Goal: Task Accomplishment & Management: Use online tool/utility

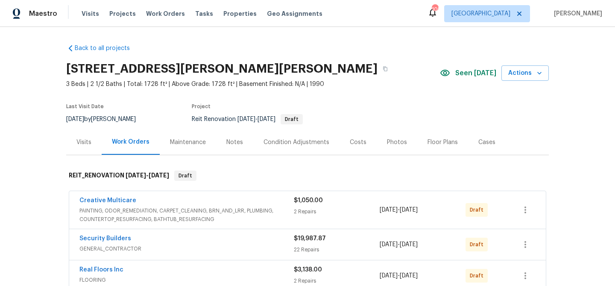
scroll to position [14, 0]
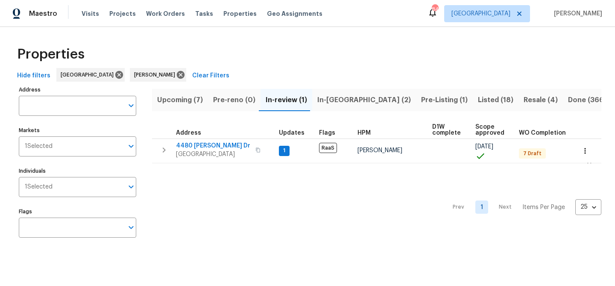
click at [478, 100] on span "Listed (18)" at bounding box center [495, 100] width 35 height 12
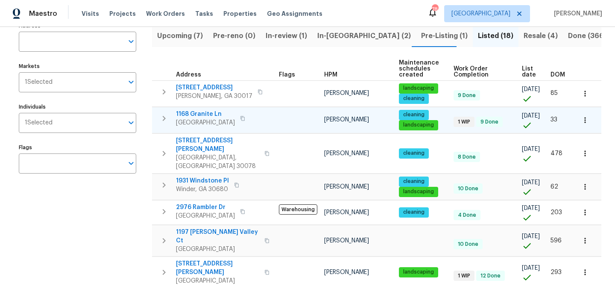
scroll to position [70, 0]
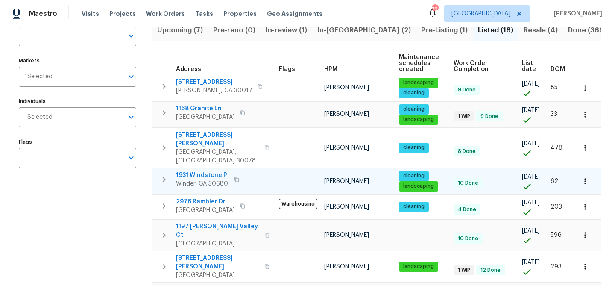
click at [210, 171] on span "1931 Windstone Pl" at bounding box center [202, 175] width 53 height 9
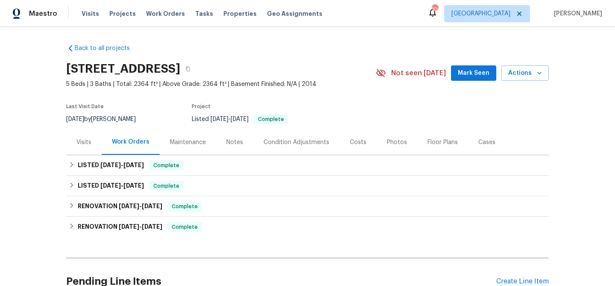
click at [471, 77] on span "Mark Seen" at bounding box center [474, 73] width 32 height 11
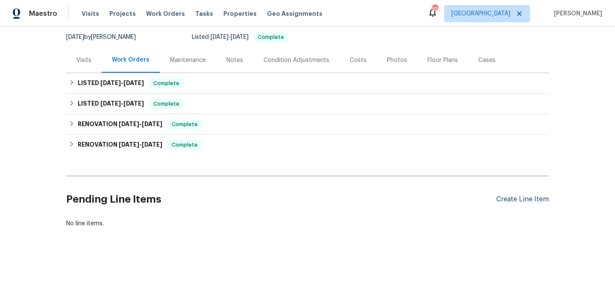
click at [503, 199] on div "Create Line Item" at bounding box center [523, 199] width 53 height 8
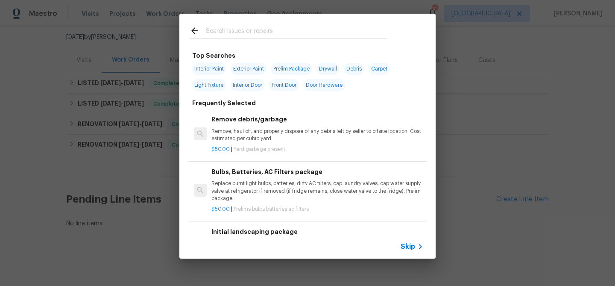
click at [259, 35] on input "text" at bounding box center [296, 32] width 181 height 13
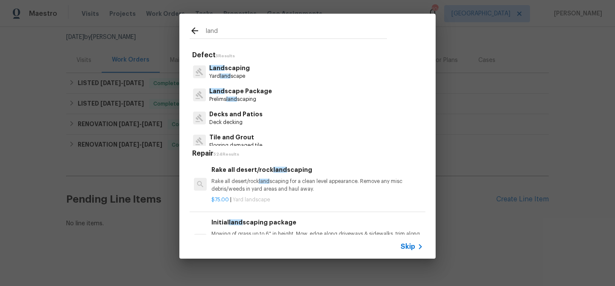
type input "land"
click at [256, 97] on p "Prelims land scaping" at bounding box center [240, 99] width 63 height 7
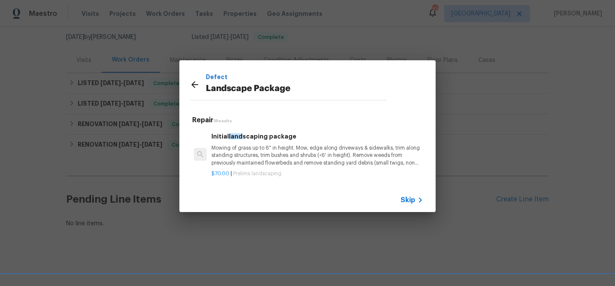
click at [407, 197] on span "Skip" at bounding box center [408, 200] width 15 height 9
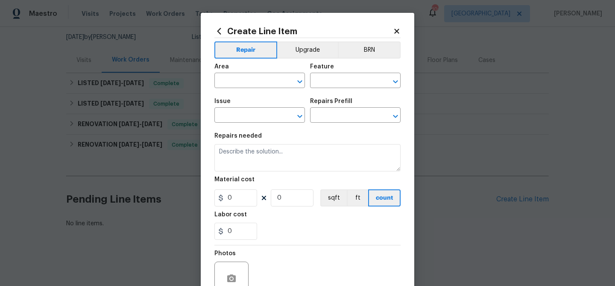
click at [218, 30] on icon at bounding box center [220, 31] width 4 height 6
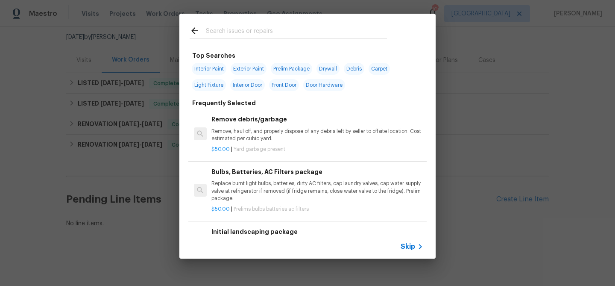
click at [238, 29] on input "text" at bounding box center [296, 32] width 181 height 13
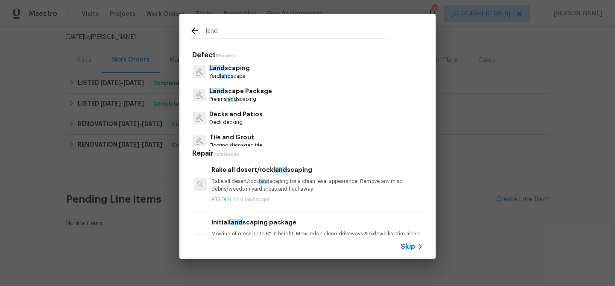
type input "land"
click at [231, 87] on p "Land scape Package" at bounding box center [240, 91] width 63 height 9
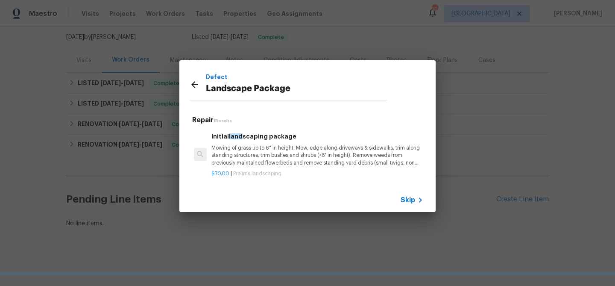
click at [250, 163] on p "Mowing of grass up to 6" in height. Mow, edge along driveways & sidewalks, trim…" at bounding box center [318, 155] width 212 height 22
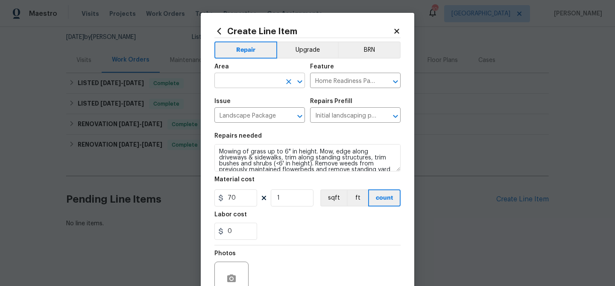
click at [249, 82] on input "text" at bounding box center [248, 81] width 67 height 13
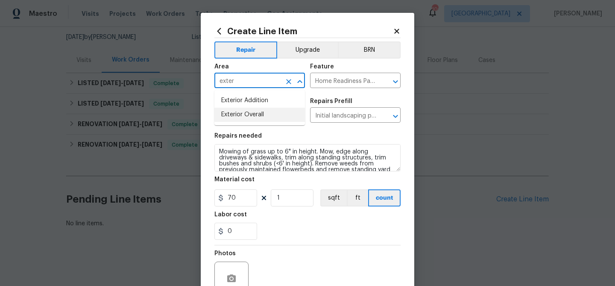
click at [253, 110] on li "Exterior Overall" at bounding box center [260, 115] width 91 height 14
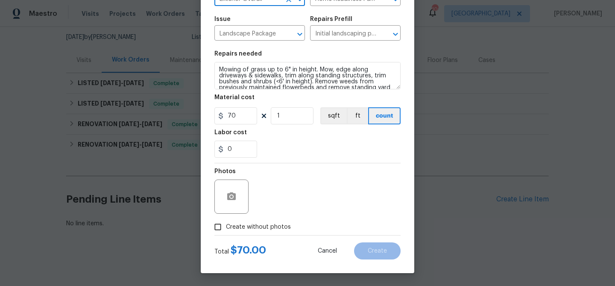
type input "Exterior Overall"
click at [276, 229] on span "Create without photos" at bounding box center [258, 227] width 65 height 9
click at [226, 229] on input "Create without photos" at bounding box center [218, 227] width 16 height 16
checkbox input "true"
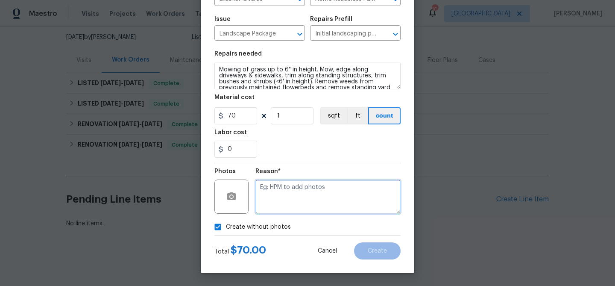
click at [302, 189] on textarea at bounding box center [328, 197] width 145 height 34
type textarea "landscaping"
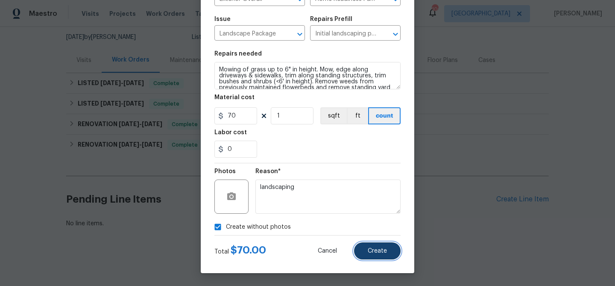
click at [368, 249] on button "Create" at bounding box center [377, 250] width 47 height 17
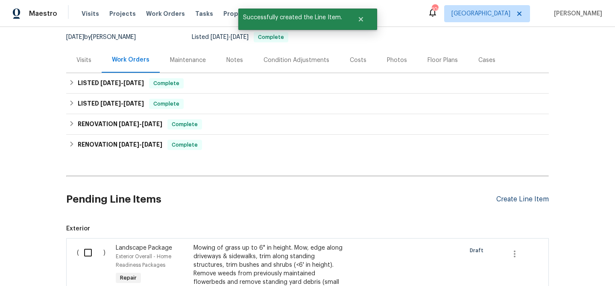
click at [529, 198] on div "Create Line Item" at bounding box center [523, 199] width 53 height 8
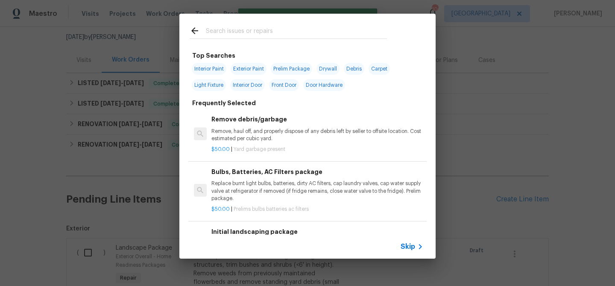
click at [257, 27] on input "text" at bounding box center [296, 32] width 181 height 13
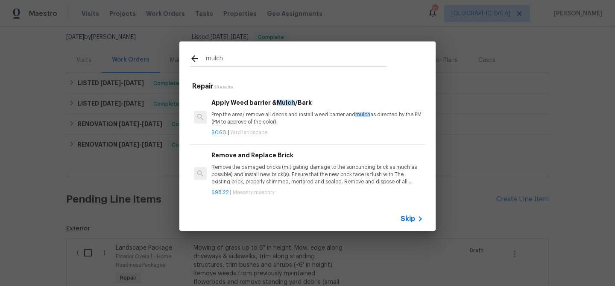
type input "mulch"
click at [256, 122] on p "Prep the area/ remove all debris and install weed barrier and mulch as directed…" at bounding box center [318, 118] width 212 height 15
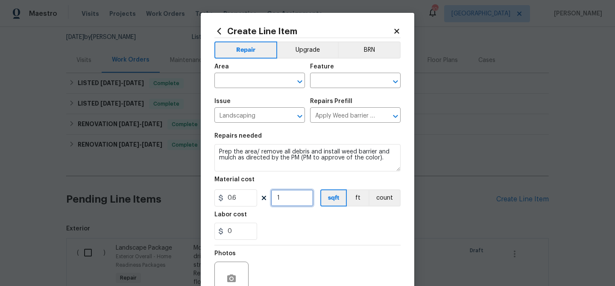
click at [282, 199] on input "1" at bounding box center [292, 197] width 43 height 17
type input "100"
click at [341, 233] on div "0" at bounding box center [308, 231] width 186 height 17
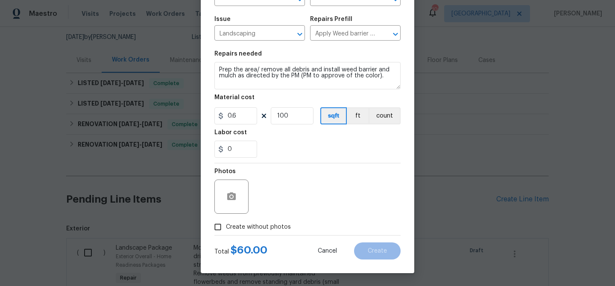
click at [236, 224] on span "Create without photos" at bounding box center [258, 227] width 65 height 9
click at [226, 224] on input "Create without photos" at bounding box center [218, 227] width 16 height 16
checkbox input "true"
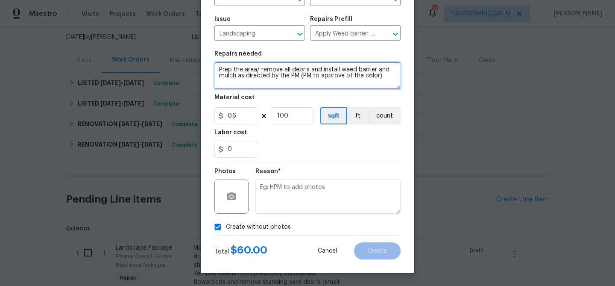
click at [217, 71] on textarea "Prep the area/ remove all debris and install weed barrier and mulch as directed…" at bounding box center [308, 75] width 186 height 27
type textarea "Freshen up mulch in front flower beds - Prep the area/ remove all debris and in…"
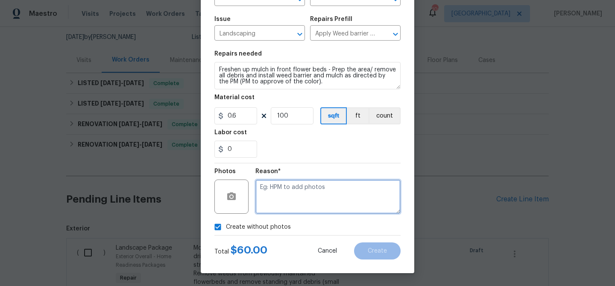
click at [344, 199] on textarea at bounding box center [328, 197] width 145 height 34
click at [331, 190] on textarea "Mulch is thin" at bounding box center [328, 197] width 145 height 34
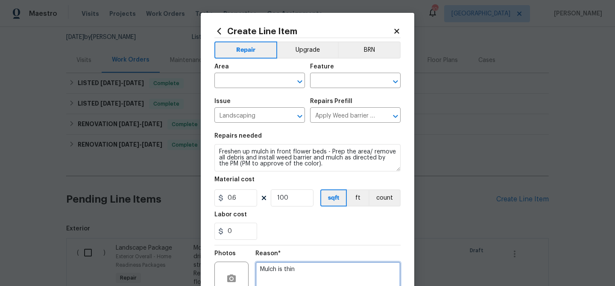
type textarea "Mulch is thin"
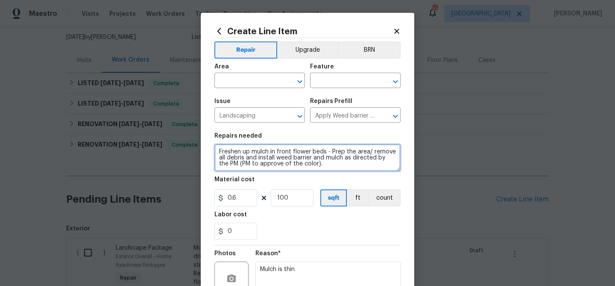
click at [262, 152] on textarea "Freshen up mulch in front flower beds - Prep the area/ remove all debris and in…" at bounding box center [308, 157] width 186 height 27
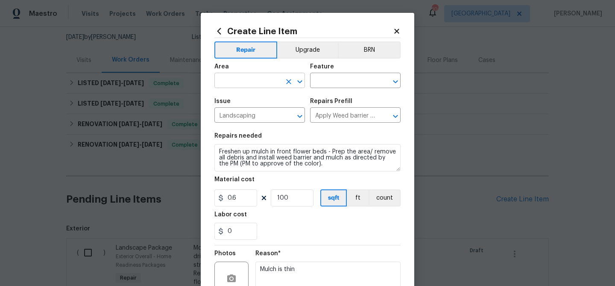
click at [246, 84] on input "text" at bounding box center [248, 81] width 67 height 13
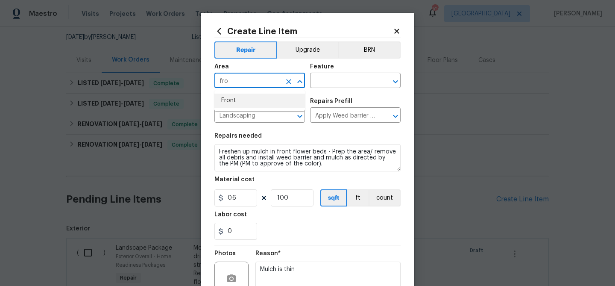
click at [248, 108] on ul "Front" at bounding box center [260, 100] width 91 height 21
click at [259, 100] on li "Front" at bounding box center [260, 101] width 91 height 14
type input "Front"
click at [330, 82] on input "text" at bounding box center [343, 81] width 67 height 13
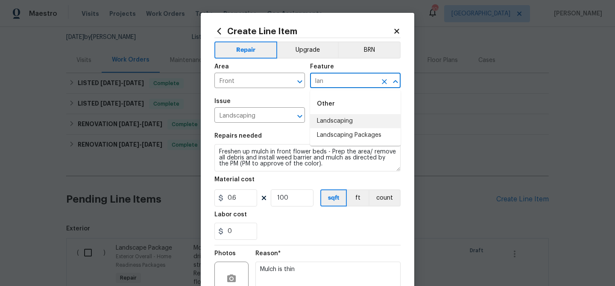
click at [327, 125] on li "Landscaping" at bounding box center [355, 121] width 91 height 14
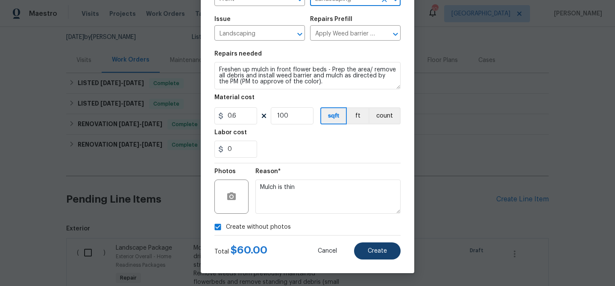
type input "Landscaping"
click at [373, 250] on span "Create" at bounding box center [377, 251] width 19 height 6
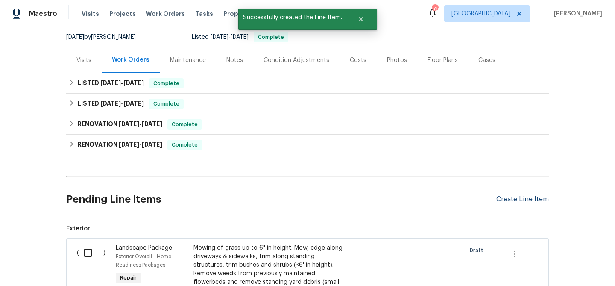
click at [510, 203] on div "Create Line Item" at bounding box center [523, 199] width 53 height 8
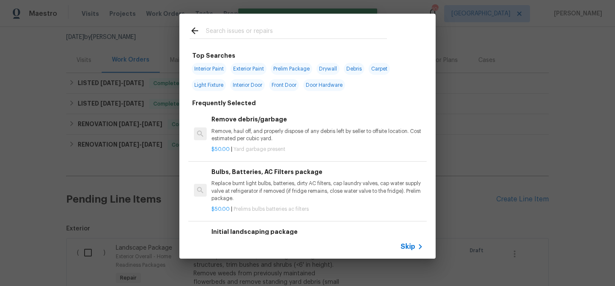
click at [273, 31] on input "text" at bounding box center [296, 32] width 181 height 13
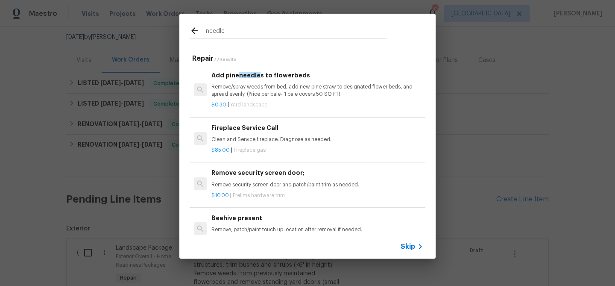
type input "needle"
click at [264, 85] on p "Remove/spray weeds from bed, add new pine straw to designated flower beds, and …" at bounding box center [318, 90] width 212 height 15
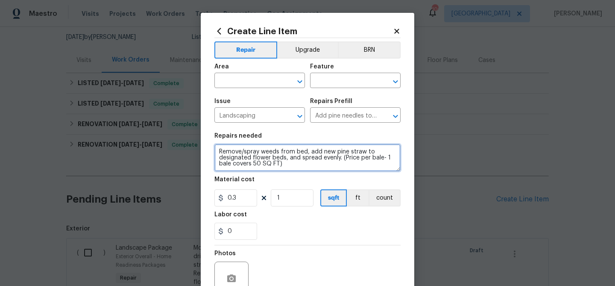
click at [217, 151] on textarea "Remove/spray weeds from bed, add new pine straw to designated flower beds, and …" at bounding box center [308, 157] width 186 height 27
click at [358, 153] on textarea "Spread pine straw around the perimeter of the home - Remove/spray weeds from be…" at bounding box center [308, 157] width 186 height 27
click at [386, 153] on textarea "Spread pine straw around the perimeter of the home - Remove/spray weeds from be…" at bounding box center [308, 157] width 186 height 27
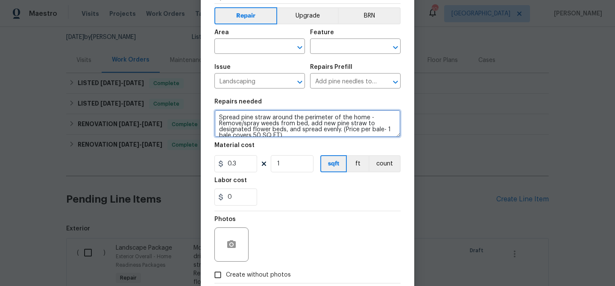
scroll to position [40, 0]
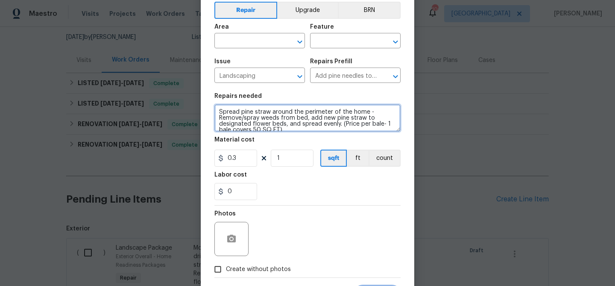
type textarea "Spread pine straw around the perimeter of the home - Remove/spray weeds from be…"
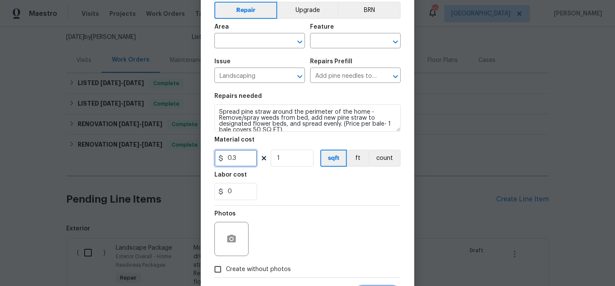
click at [236, 165] on input "0.3" at bounding box center [236, 158] width 43 height 17
type input "8"
click at [287, 157] on input "1" at bounding box center [292, 158] width 43 height 17
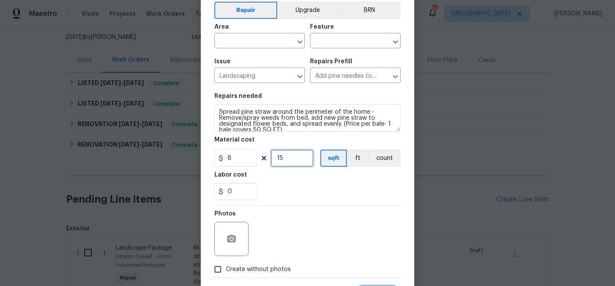
type input "15"
click at [300, 197] on div "0" at bounding box center [308, 191] width 186 height 17
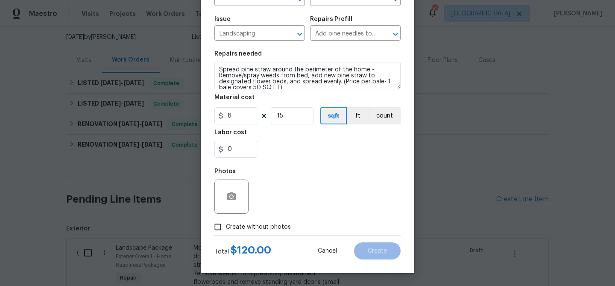
click at [241, 221] on label "Create without photos" at bounding box center [250, 227] width 81 height 16
click at [226, 221] on input "Create without photos" at bounding box center [218, 227] width 16 height 16
checkbox input "true"
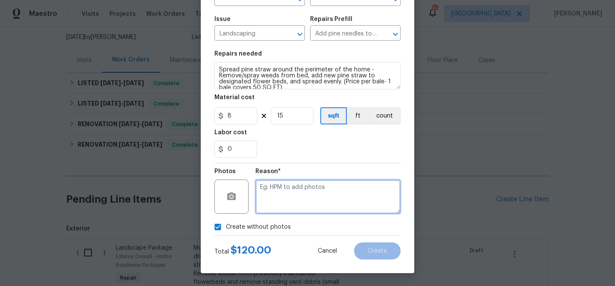
click at [286, 191] on textarea at bounding box center [328, 197] width 145 height 34
click at [323, 203] on textarea "straw" at bounding box center [328, 197] width 145 height 34
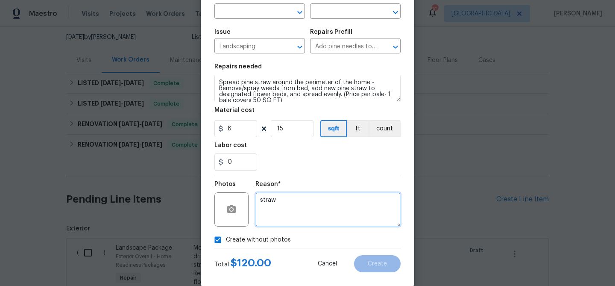
scroll to position [12, 0]
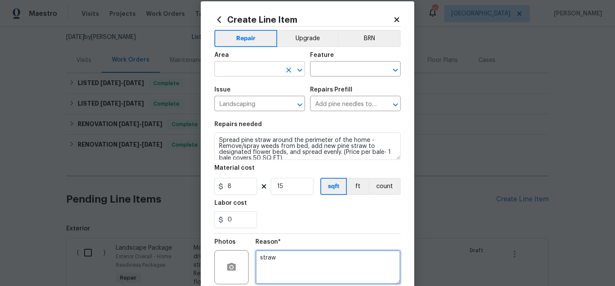
type textarea "straw"
click at [255, 70] on input "text" at bounding box center [248, 69] width 67 height 13
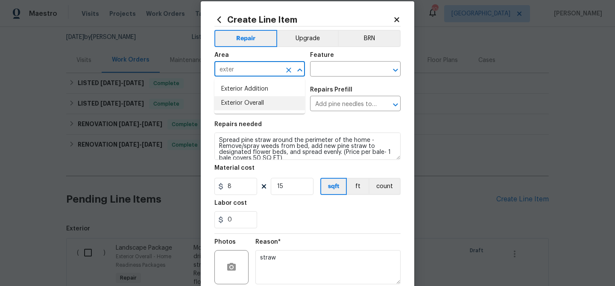
click at [250, 101] on li "Exterior Overall" at bounding box center [260, 103] width 91 height 14
type input "Exterior Overall"
click at [326, 69] on input "text" at bounding box center [343, 69] width 67 height 13
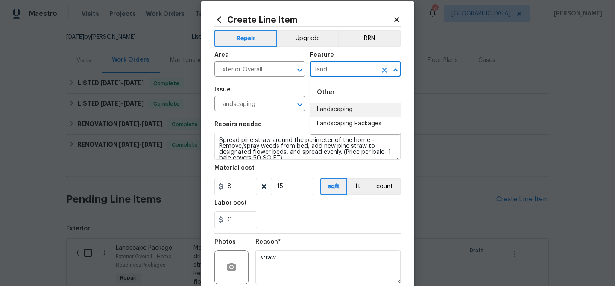
click at [337, 109] on li "Landscaping" at bounding box center [355, 110] width 91 height 14
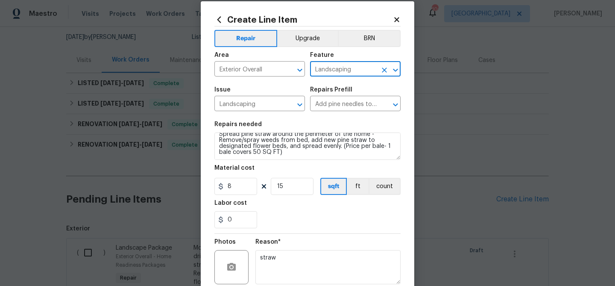
scroll to position [82, 0]
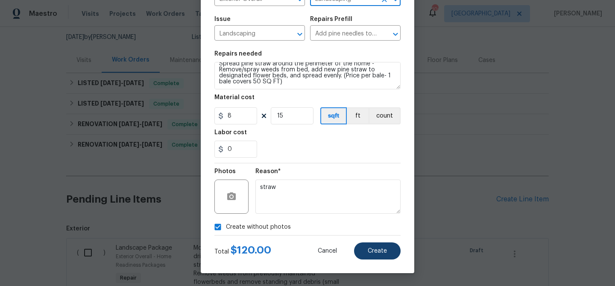
type input "Landscaping"
click at [373, 249] on span "Create" at bounding box center [377, 251] width 19 height 6
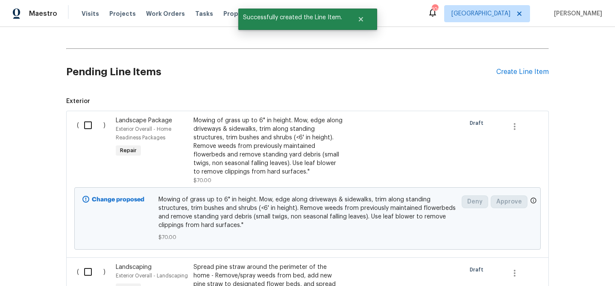
scroll to position [272, 0]
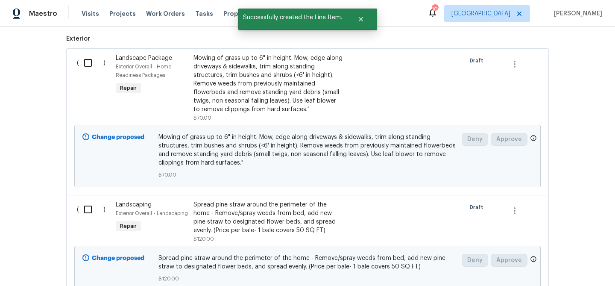
click at [85, 67] on input "checkbox" at bounding box center [91, 63] width 24 height 18
checkbox input "true"
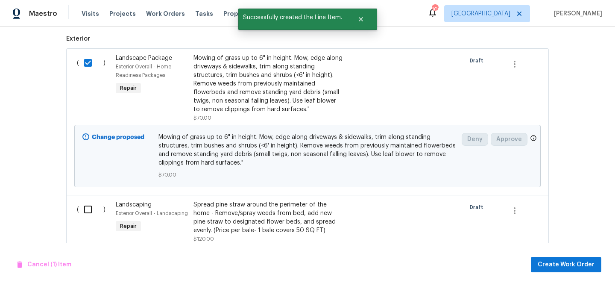
scroll to position [315, 0]
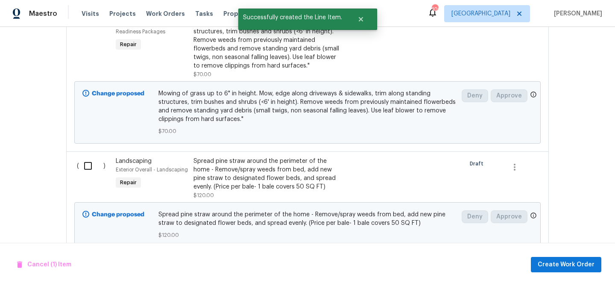
click at [86, 168] on input "checkbox" at bounding box center [91, 166] width 24 height 18
checkbox input "true"
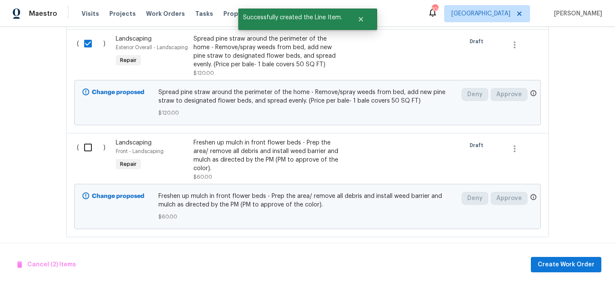
click at [87, 150] on input "checkbox" at bounding box center [91, 147] width 24 height 18
checkbox input "true"
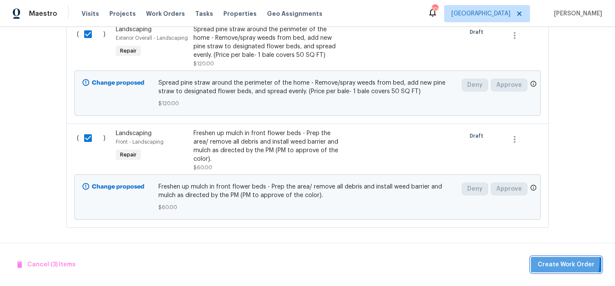
click at [542, 260] on span "Create Work Order" at bounding box center [566, 264] width 57 height 11
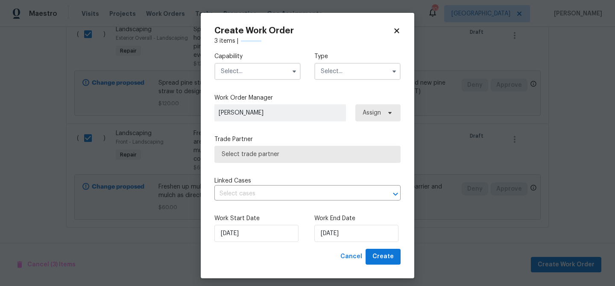
checkbox input "false"
click at [252, 75] on input "text" at bounding box center [258, 71] width 86 height 17
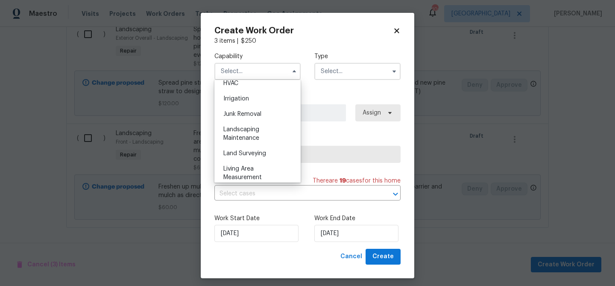
scroll to position [522, 0]
click at [250, 136] on span "Landscaping Maintenance" at bounding box center [242, 134] width 36 height 15
type input "Landscaping Maintenance"
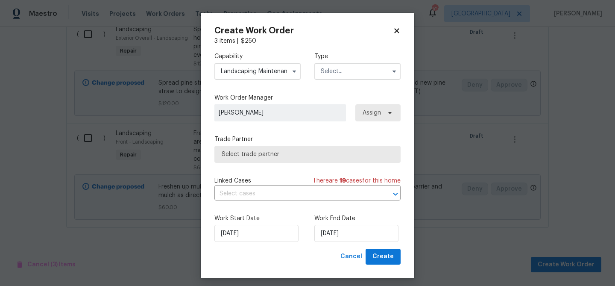
click at [350, 72] on input "text" at bounding box center [358, 71] width 86 height 17
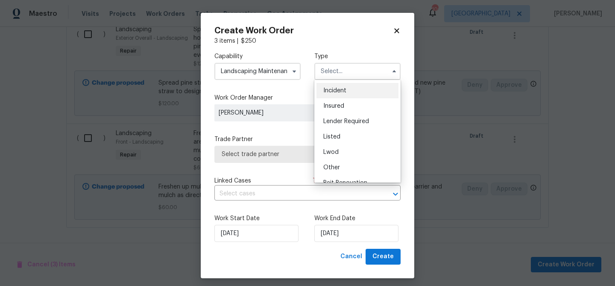
scroll to position [65, 0]
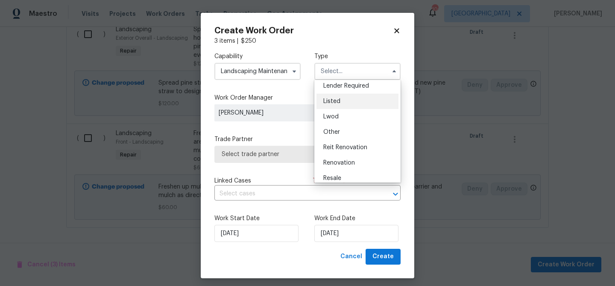
click at [346, 105] on div "Listed" at bounding box center [358, 101] width 82 height 15
type input "Listed"
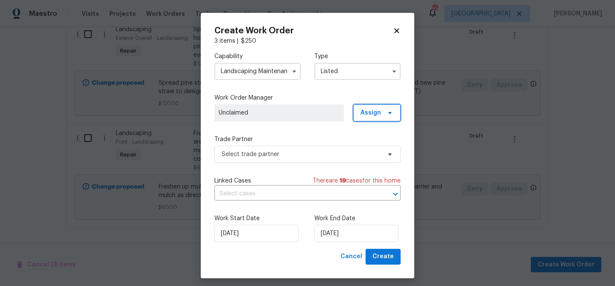
click at [388, 116] on span "Assign" at bounding box center [376, 112] width 47 height 17
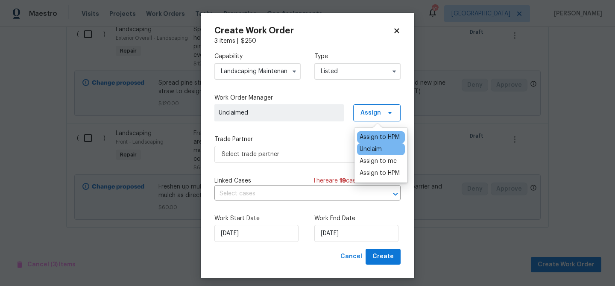
click at [368, 138] on div "Assign to HPM" at bounding box center [380, 137] width 40 height 9
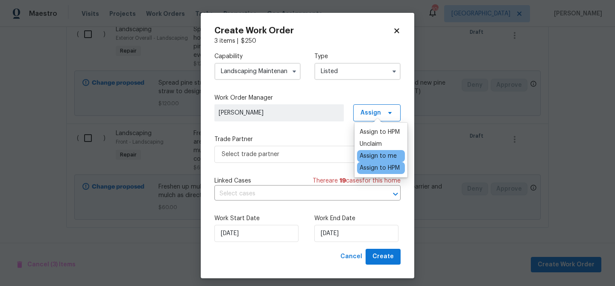
scroll to position [5, 0]
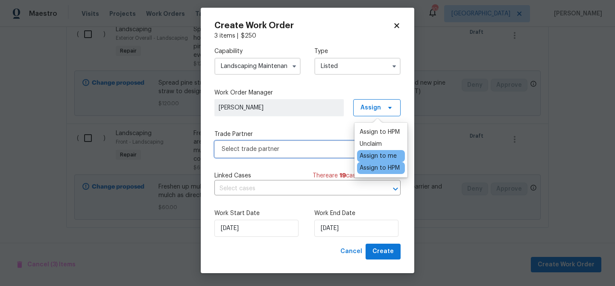
click at [297, 144] on span "Select trade partner" at bounding box center [308, 149] width 186 height 17
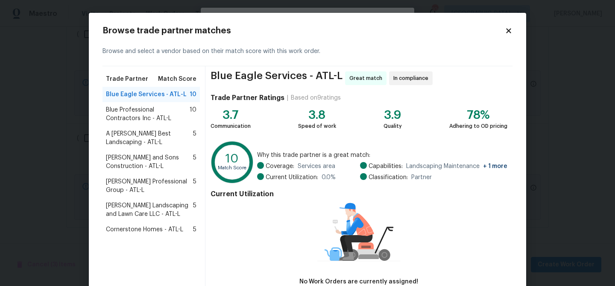
click at [145, 108] on span "Blue Professional Contractors Inc - ATL-L" at bounding box center [148, 114] width 84 height 17
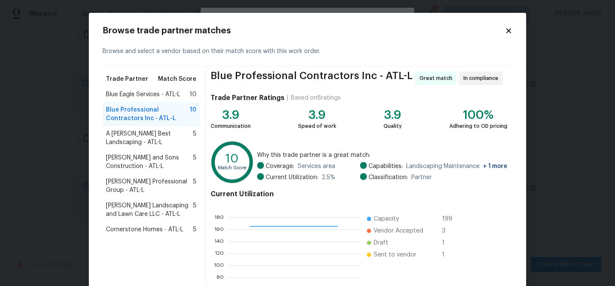
scroll to position [91, 0]
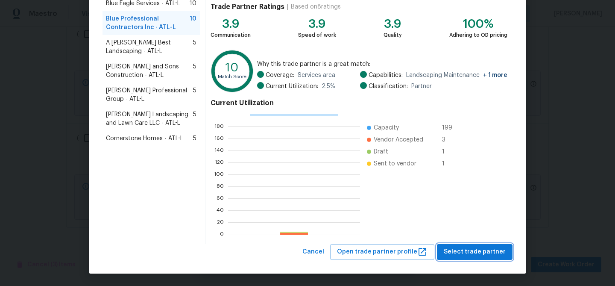
click at [497, 250] on span "Select trade partner" at bounding box center [475, 252] width 62 height 11
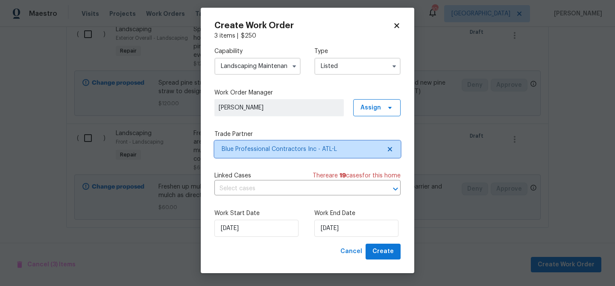
scroll to position [0, 0]
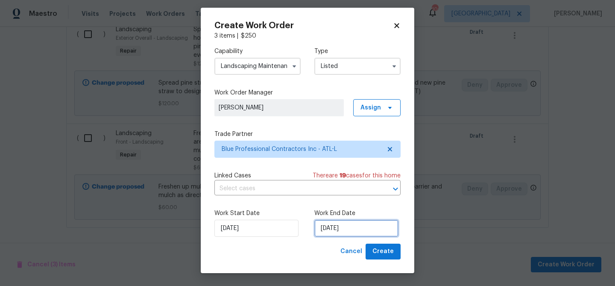
click at [344, 233] on input "[DATE]" at bounding box center [357, 228] width 84 height 17
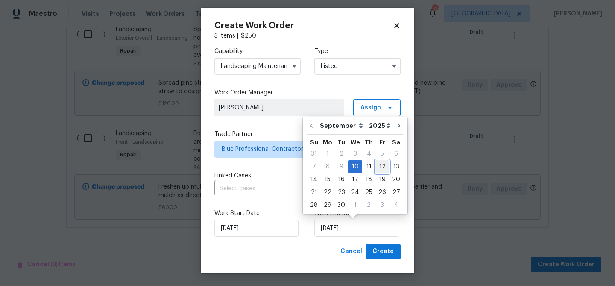
click at [376, 167] on div "12" at bounding box center [383, 167] width 14 height 12
type input "[DATE]"
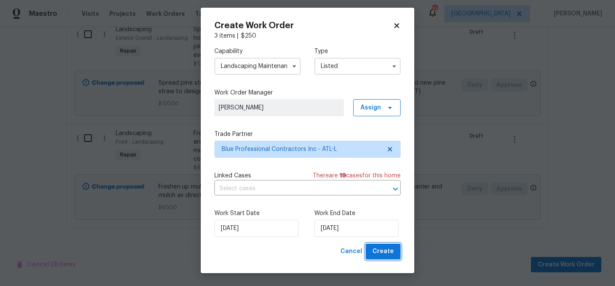
click at [400, 254] on button "Create" at bounding box center [383, 252] width 35 height 16
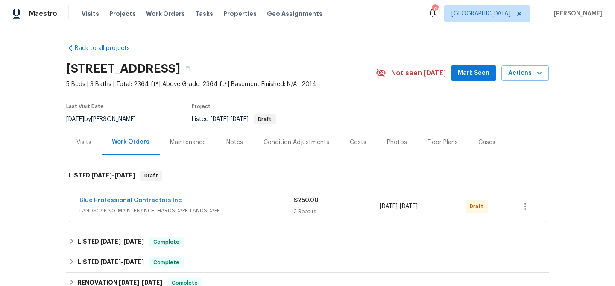
click at [471, 75] on span "Mark Seen" at bounding box center [474, 73] width 32 height 11
click at [526, 202] on icon "button" at bounding box center [526, 206] width 10 height 10
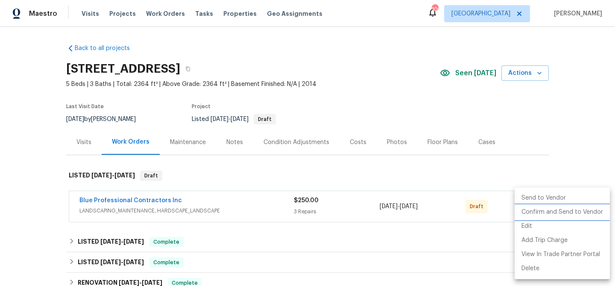
click at [530, 215] on li "Confirm and Send to Vendor" at bounding box center [562, 212] width 95 height 14
